Goal: Transaction & Acquisition: Purchase product/service

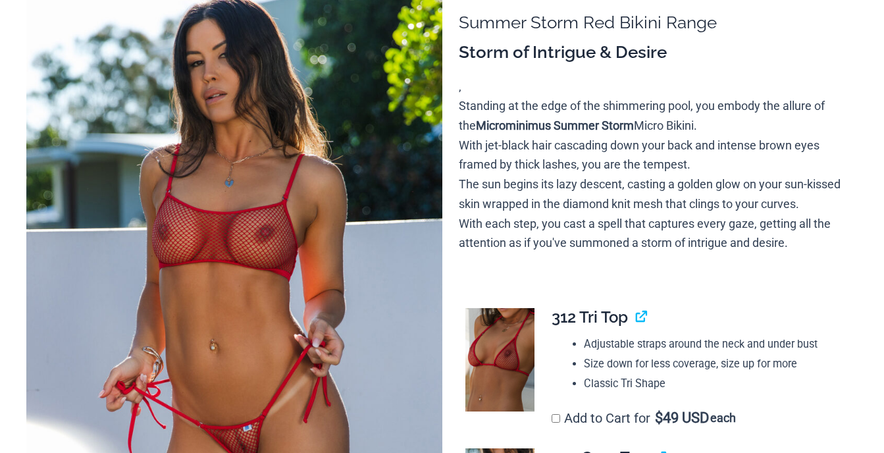
scroll to position [260, 0]
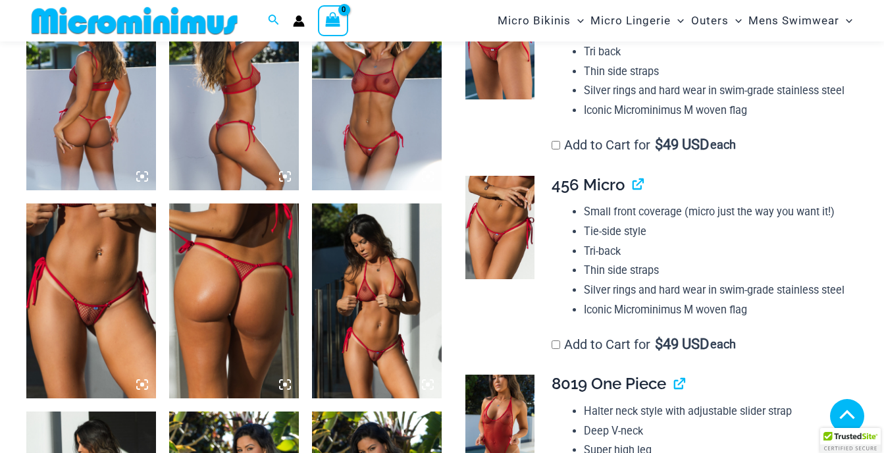
scroll to position [778, 0]
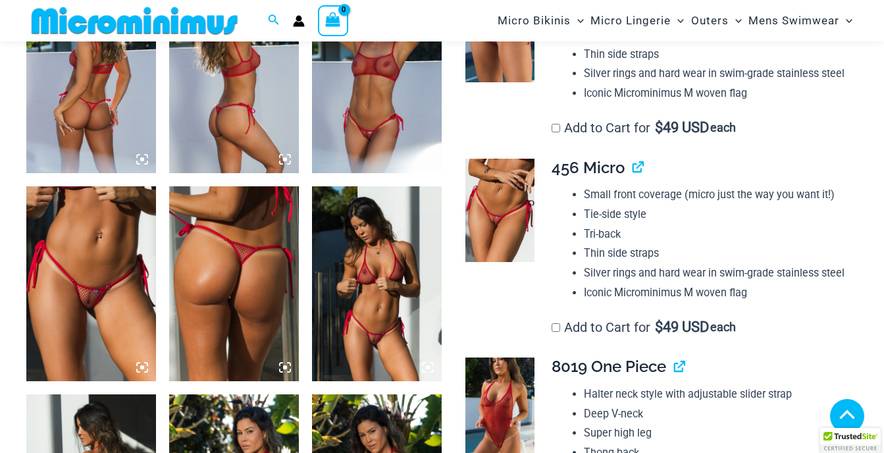
type input "**********"
click at [394, 117] on img at bounding box center [377, 76] width 130 height 195
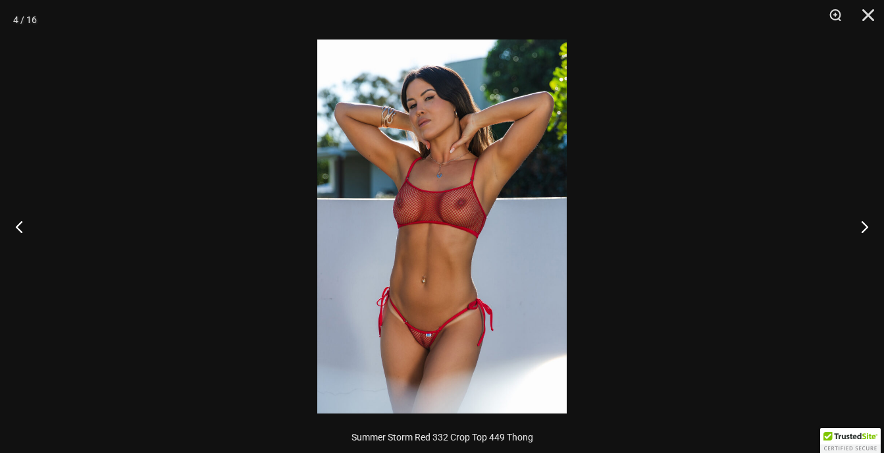
click at [468, 197] on img at bounding box center [441, 226] width 249 height 374
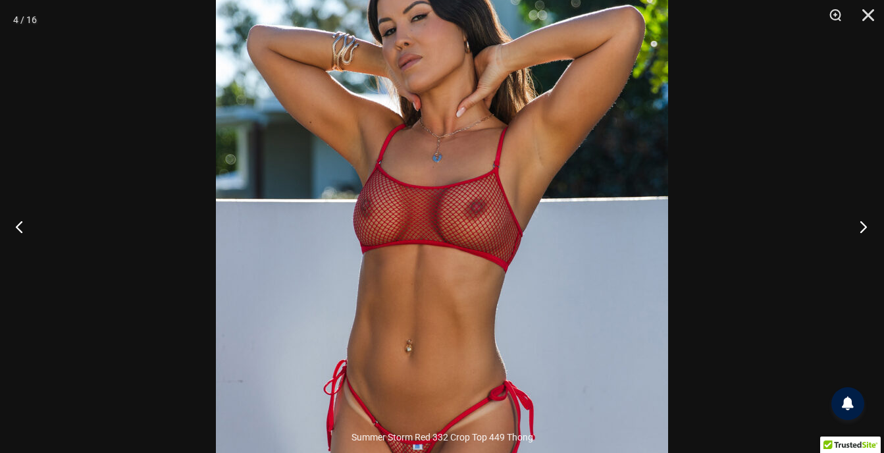
click at [865, 224] on button "Next" at bounding box center [859, 227] width 49 height 66
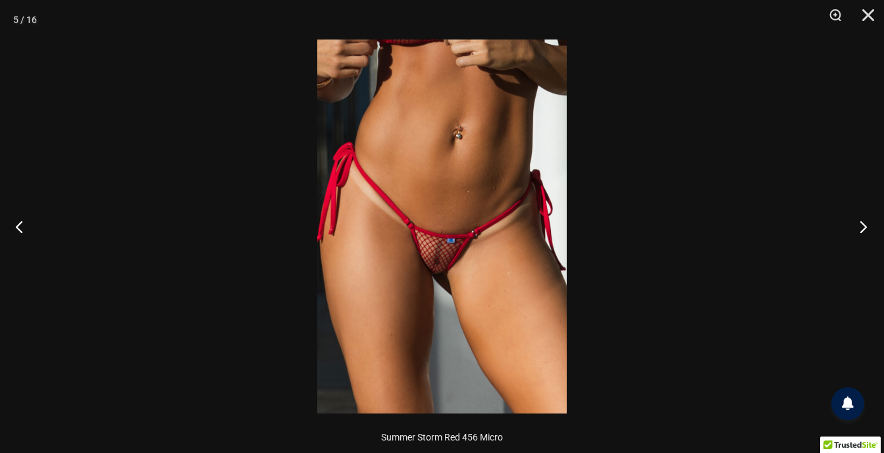
click at [865, 224] on button "Next" at bounding box center [859, 227] width 49 height 66
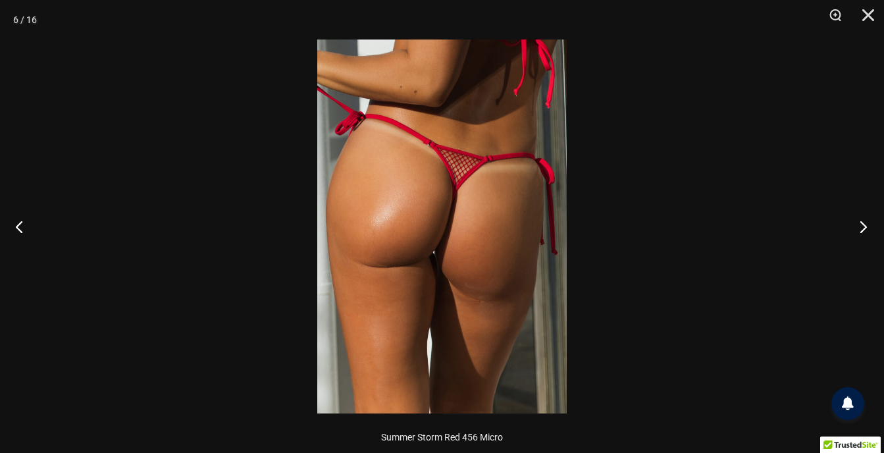
click at [865, 224] on button "Next" at bounding box center [859, 227] width 49 height 66
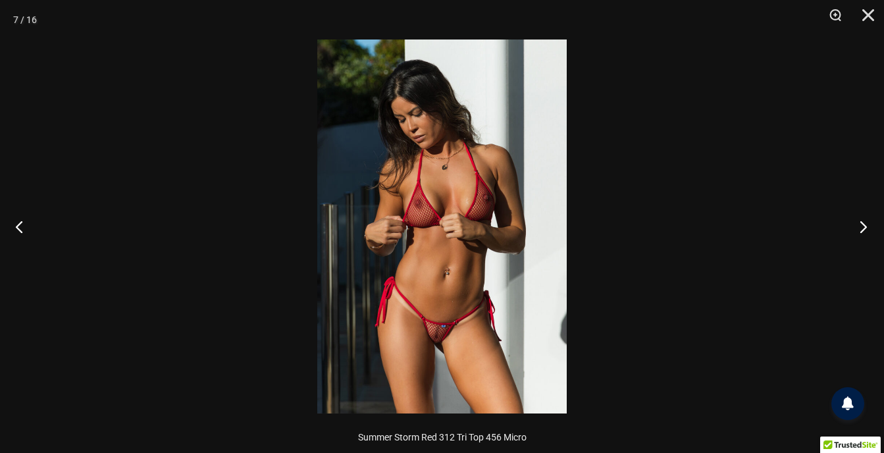
click at [865, 224] on button "Next" at bounding box center [859, 227] width 49 height 66
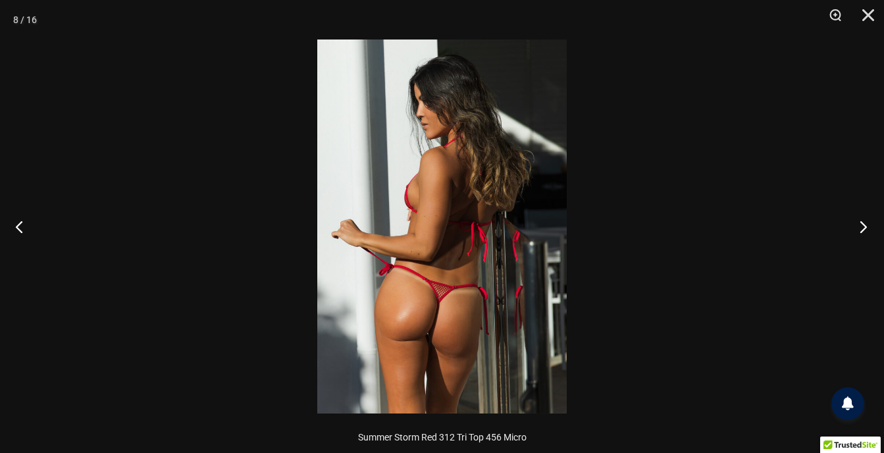
click at [865, 224] on button "Next" at bounding box center [859, 227] width 49 height 66
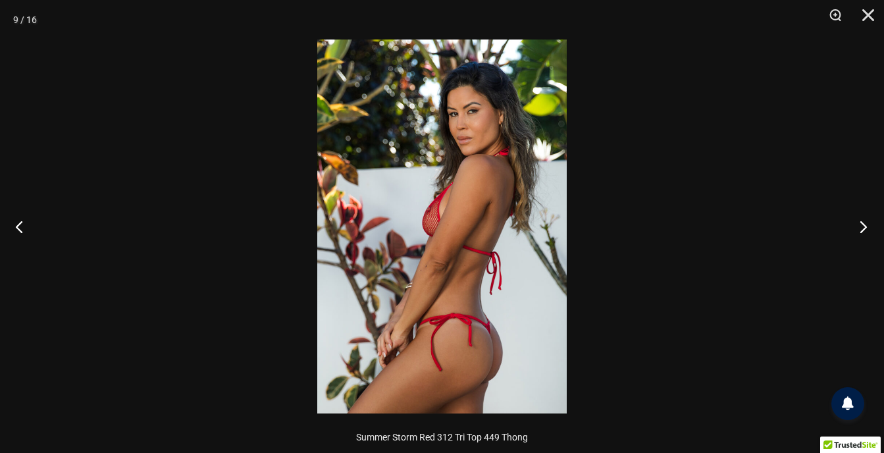
click at [865, 224] on button "Next" at bounding box center [859, 227] width 49 height 66
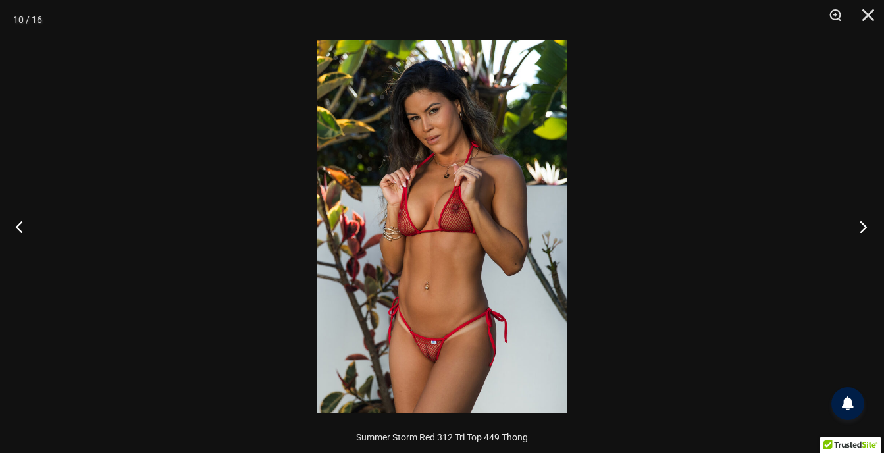
click at [865, 224] on button "Next" at bounding box center [859, 227] width 49 height 66
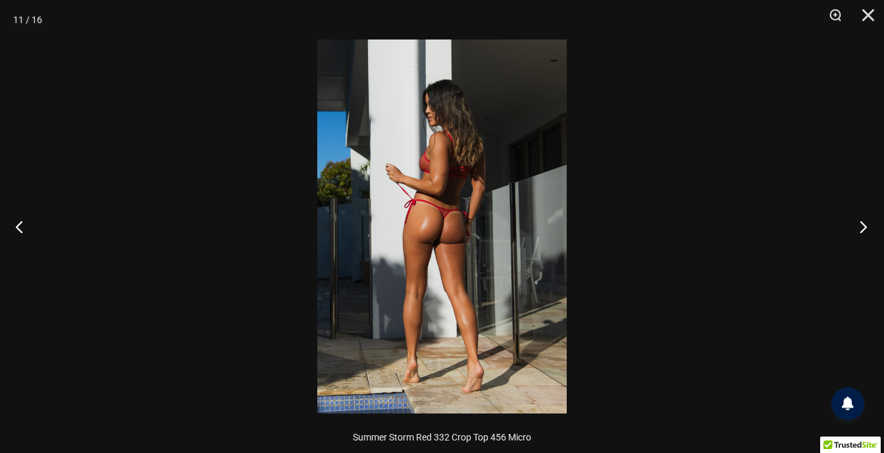
click at [865, 224] on button "Next" at bounding box center [859, 227] width 49 height 66
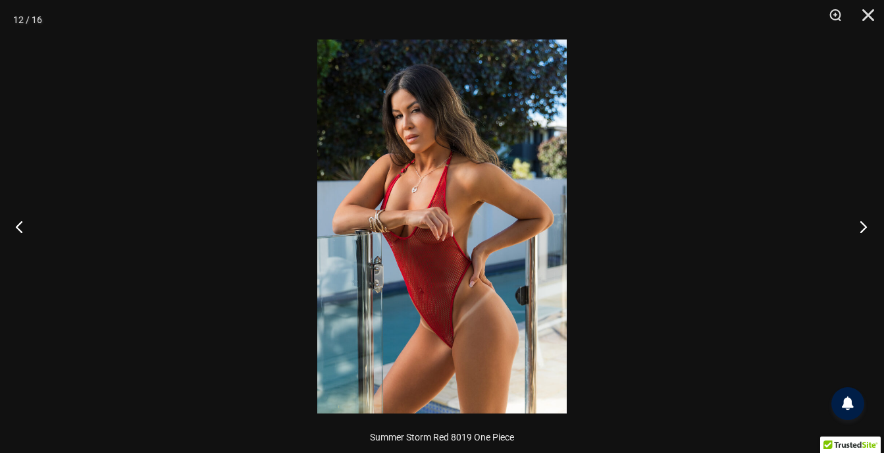
click at [865, 224] on button "Next" at bounding box center [859, 227] width 49 height 66
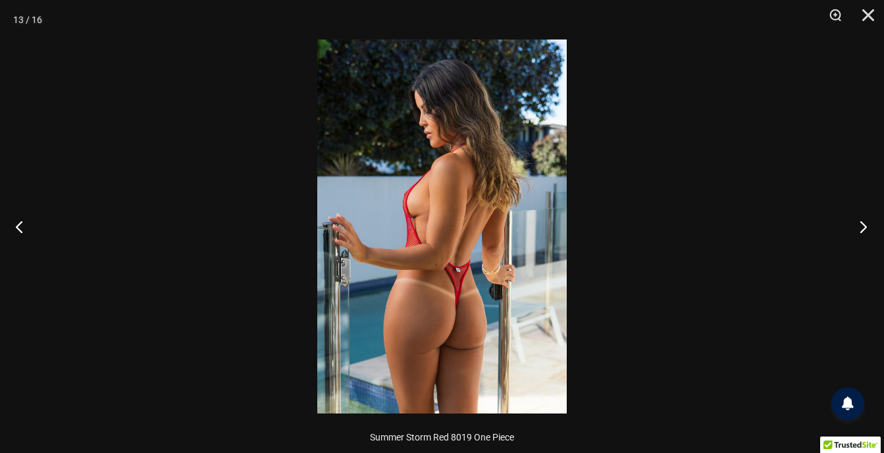
click at [865, 224] on button "Next" at bounding box center [859, 227] width 49 height 66
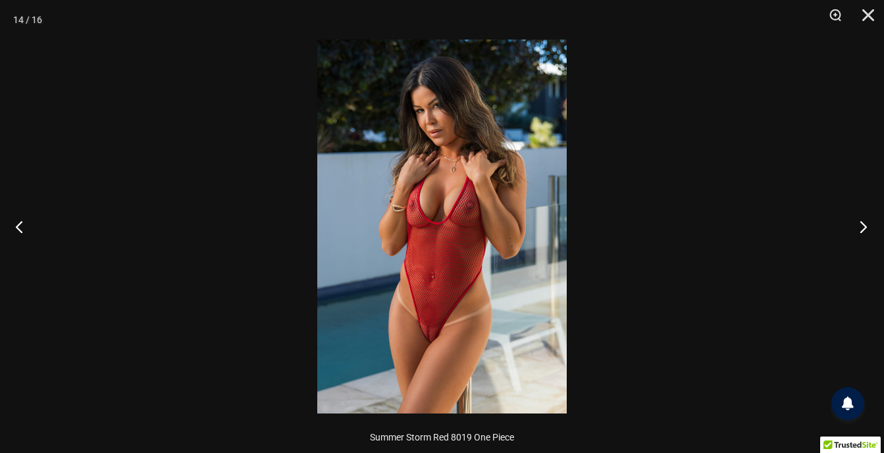
click at [865, 224] on button "Next" at bounding box center [859, 227] width 49 height 66
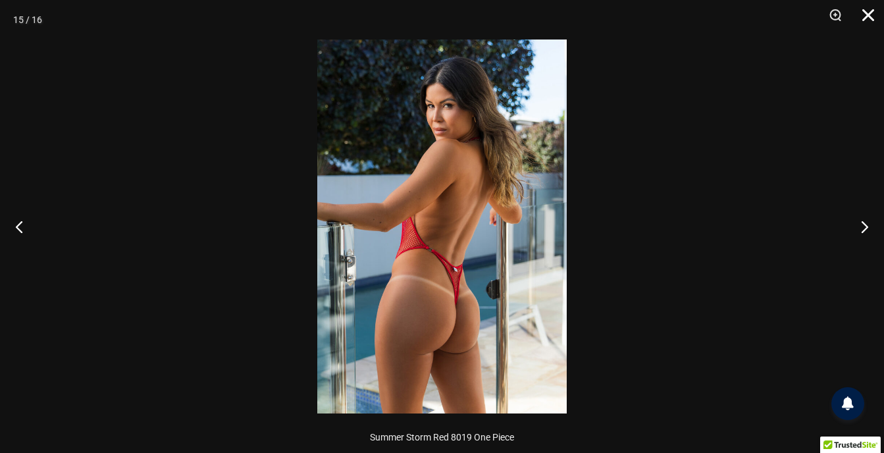
click at [872, 18] on button "Close" at bounding box center [863, 19] width 33 height 39
